Goal: Book appointment/travel/reservation

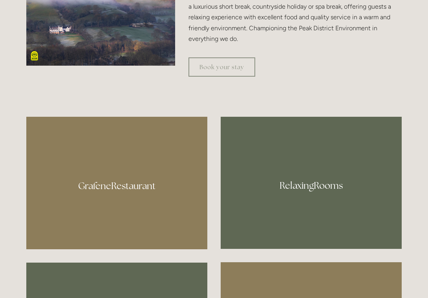
scroll to position [376, 0]
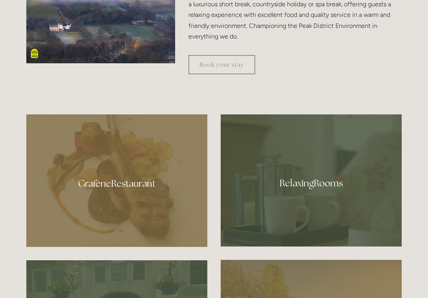
click at [163, 186] on div at bounding box center [116, 180] width 181 height 132
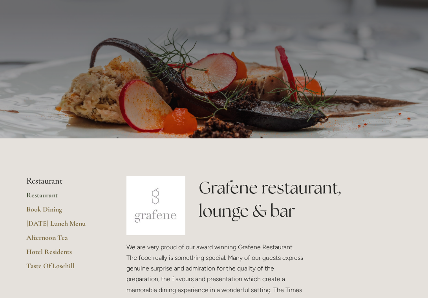
scroll to position [27, 0]
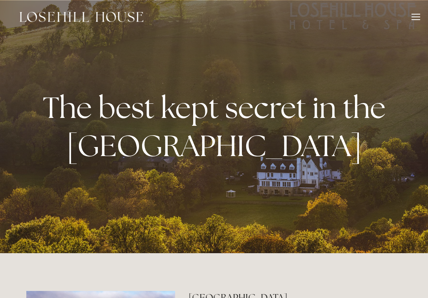
scroll to position [376, 0]
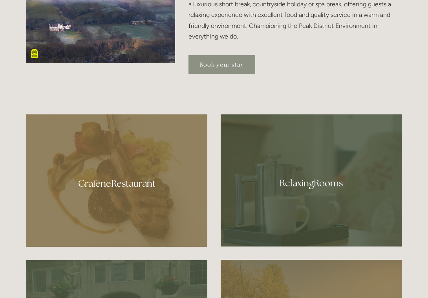
click at [230, 65] on link "Book your stay" at bounding box center [221, 64] width 67 height 19
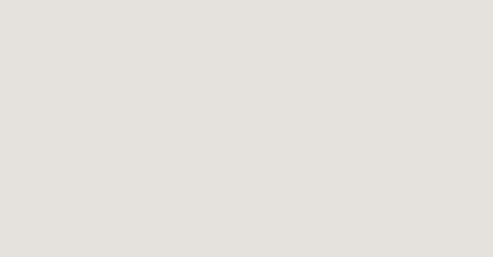
scroll to position [385, 0]
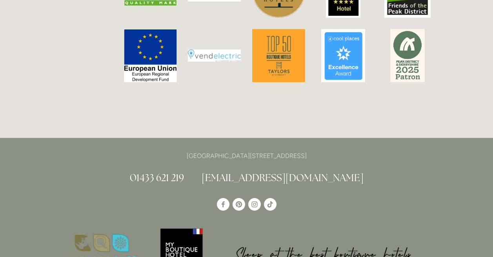
scroll to position [2017, 0]
